Goal: Navigation & Orientation: Find specific page/section

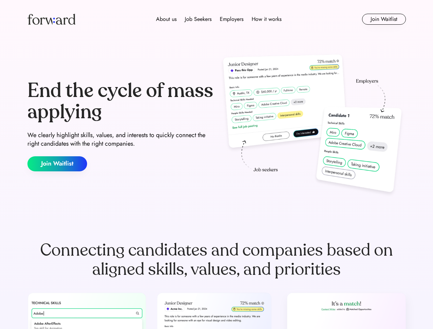
click at [216, 164] on div "End the cycle of mass applying We clearly highlight skills, values, and interes…" at bounding box center [216, 125] width 378 height 147
click at [216, 19] on div "About us Job Seekers Employers How it works" at bounding box center [219, 19] width 270 height 8
click at [51, 19] on img at bounding box center [51, 19] width 48 height 11
click at [218, 19] on div "About us Job Seekers Employers How it works" at bounding box center [219, 19] width 270 height 8
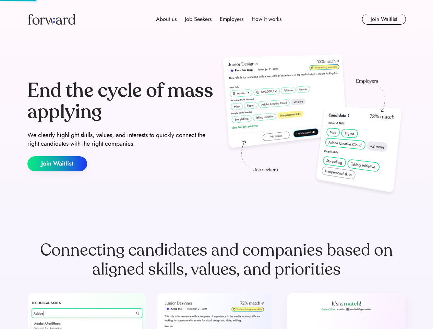
click at [166, 19] on div "About us" at bounding box center [166, 19] width 21 height 8
click at [198, 19] on div "Job Seekers" at bounding box center [198, 19] width 27 height 8
click at [231, 19] on div "Employers" at bounding box center [232, 19] width 24 height 8
click at [266, 19] on div "How it works" at bounding box center [266, 19] width 30 height 8
click at [383, 19] on button "Join Waitlist" at bounding box center [384, 19] width 44 height 11
